Goal: Transaction & Acquisition: Purchase product/service

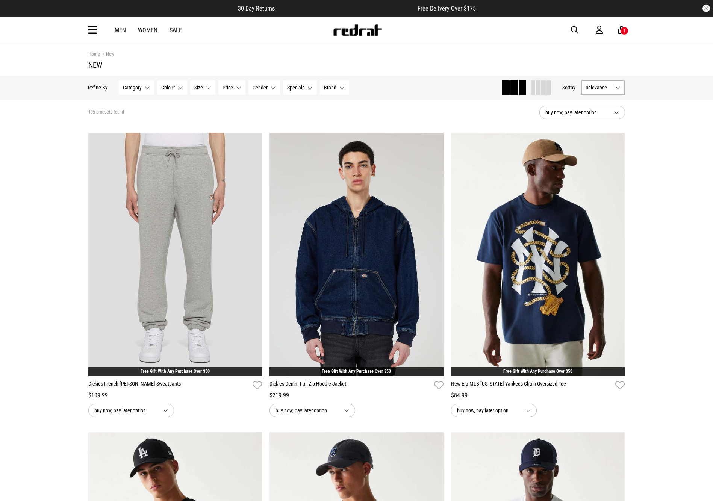
click at [90, 27] on icon at bounding box center [92, 30] width 9 height 12
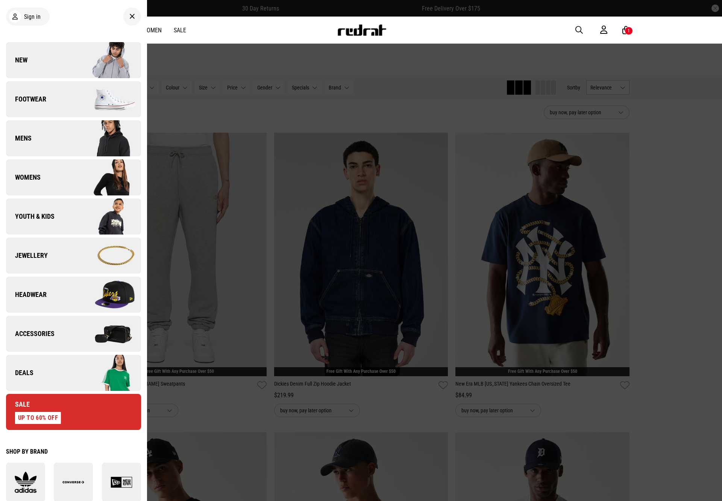
click at [47, 375] on link "Deals" at bounding box center [73, 373] width 135 height 36
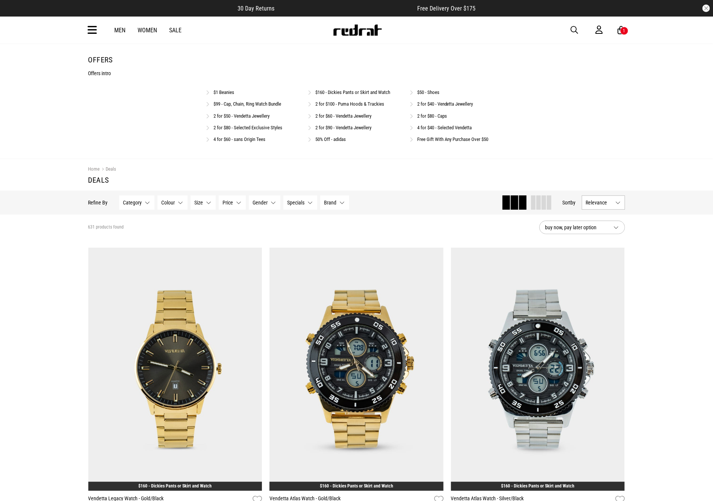
click at [434, 92] on link "$50 - Shoes" at bounding box center [428, 92] width 22 height 6
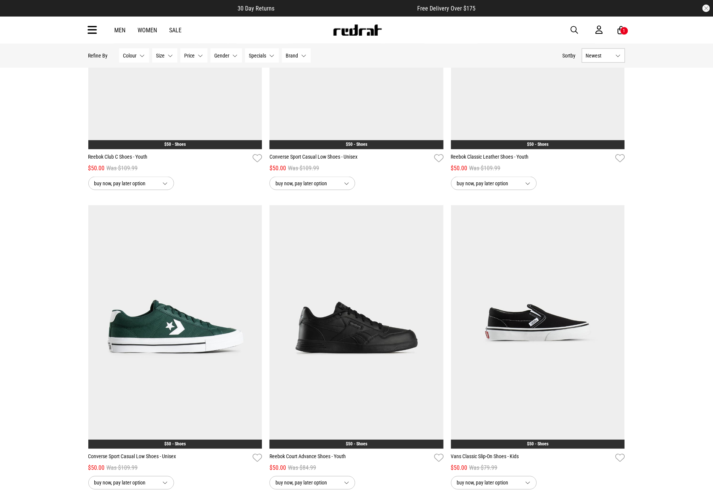
scroll to position [480, 0]
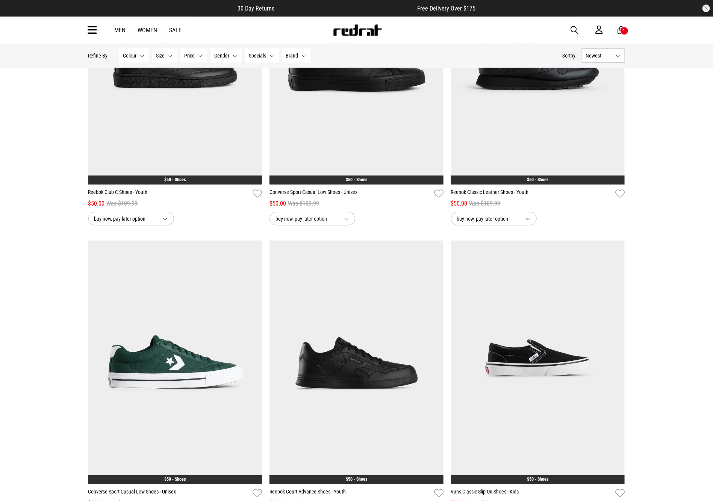
click at [539, 334] on img at bounding box center [538, 363] width 174 height 244
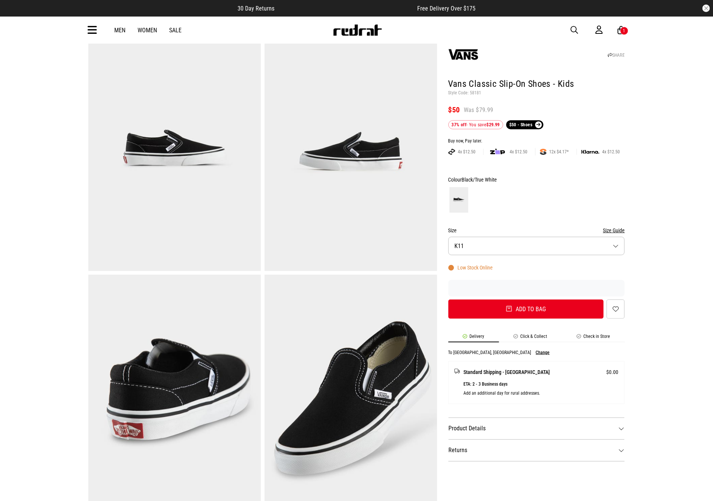
scroll to position [56, 0]
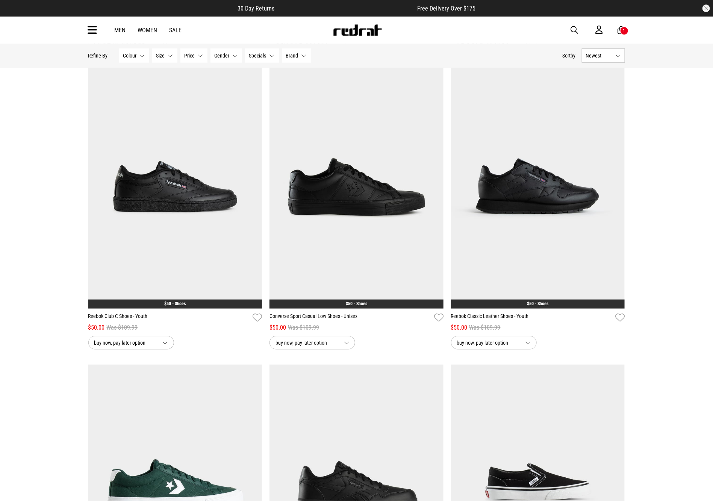
click at [573, 30] on span "button" at bounding box center [575, 30] width 8 height 9
type input "*******"
click at [436, 24] on button "submit" at bounding box center [442, 30] width 13 height 13
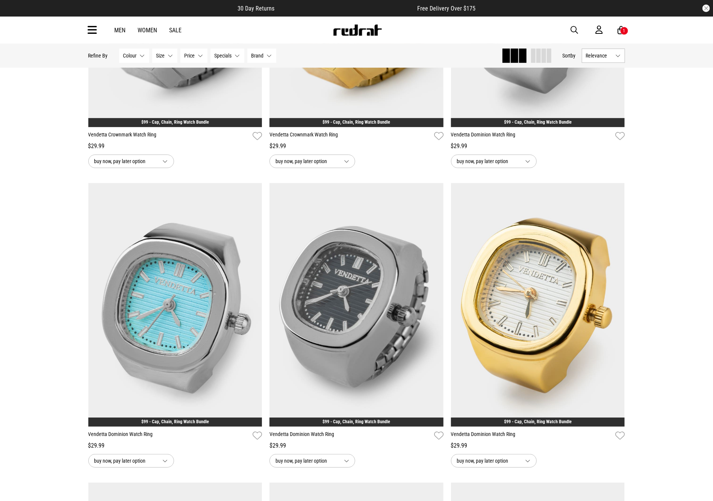
scroll to position [1150, 0]
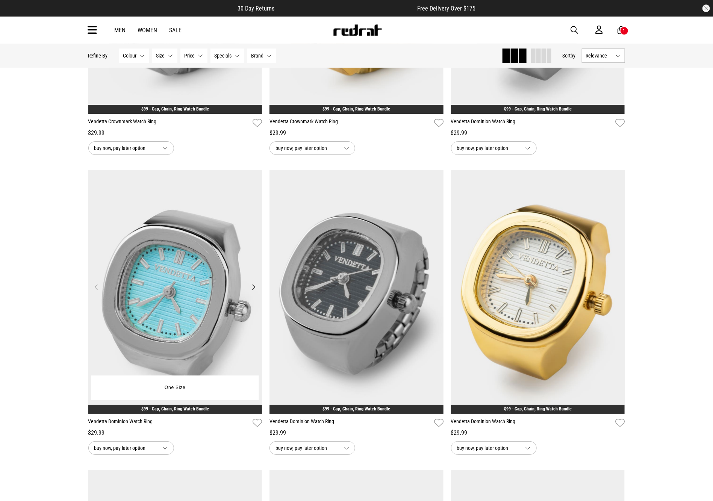
click at [207, 282] on img at bounding box center [175, 292] width 174 height 244
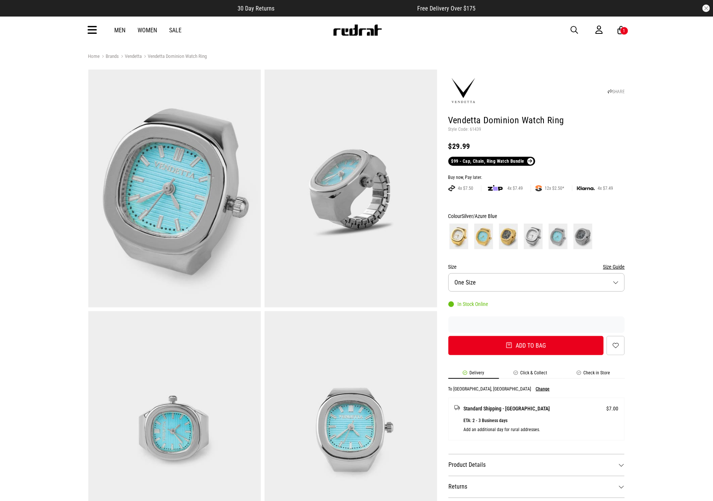
click at [472, 130] on p "Style Code: 61439" at bounding box center [536, 130] width 177 height 6
copy p "61439"
